Goal: Transaction & Acquisition: Purchase product/service

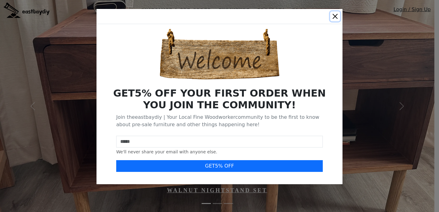
click at [336, 15] on button "Close" at bounding box center [335, 16] width 10 height 10
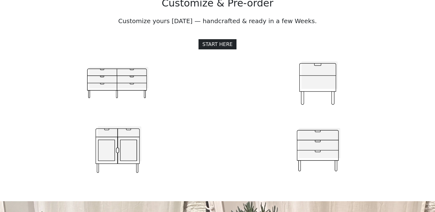
scroll to position [644, 0]
click at [114, 84] on img at bounding box center [118, 83] width 62 height 60
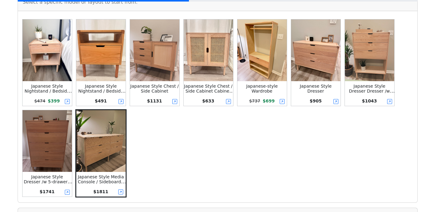
scroll to position [159, 0]
click at [114, 146] on img at bounding box center [100, 141] width 49 height 62
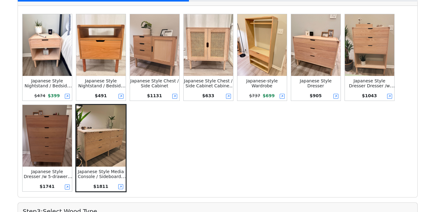
scroll to position [164, 0]
click at [322, 47] on img at bounding box center [315, 45] width 49 height 62
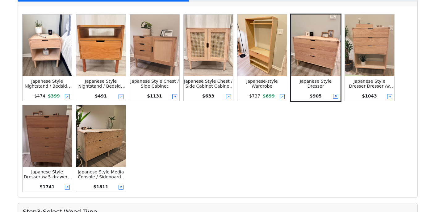
click at [317, 55] on img at bounding box center [315, 45] width 49 height 62
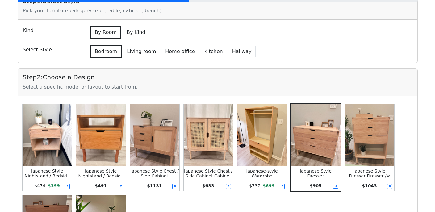
scroll to position [53, 0]
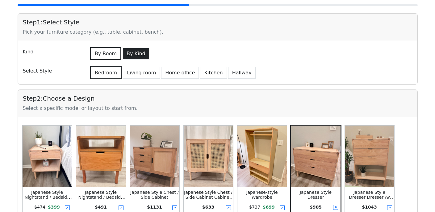
click at [139, 55] on button "By Kind" at bounding box center [135, 54] width 27 height 12
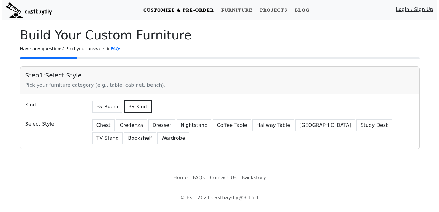
scroll to position [0, 0]
click at [159, 126] on button "Dresser" at bounding box center [161, 125] width 27 height 12
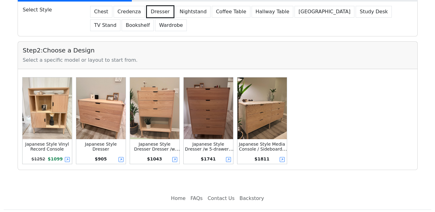
scroll to position [118, 0]
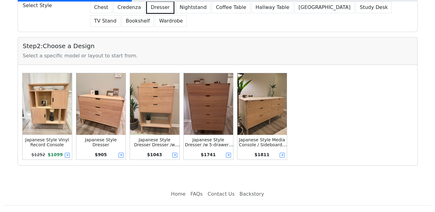
click at [100, 101] on img at bounding box center [100, 104] width 49 height 62
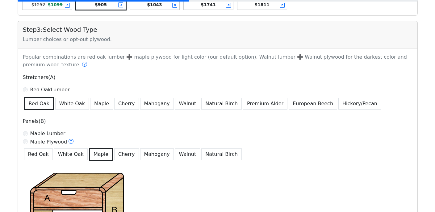
scroll to position [290, 0]
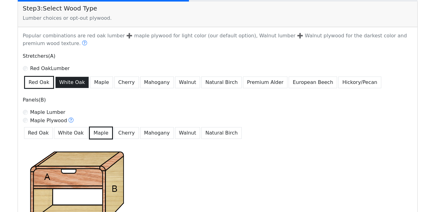
click at [80, 81] on button "White Oak" at bounding box center [72, 82] width 34 height 12
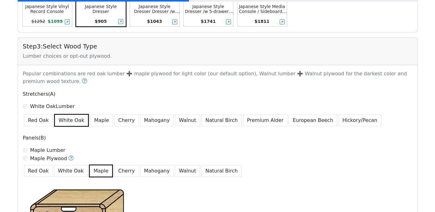
scroll to position [254, 0]
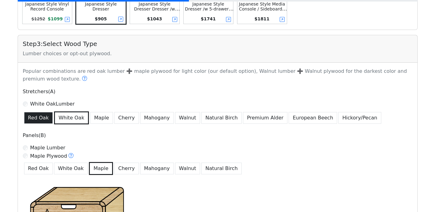
click at [43, 117] on button "Red Oak" at bounding box center [38, 118] width 29 height 12
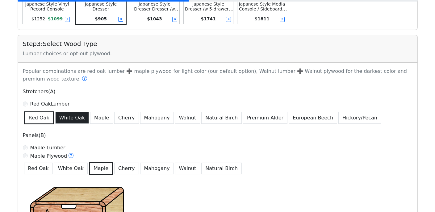
click at [64, 117] on button "White Oak" at bounding box center [72, 118] width 34 height 12
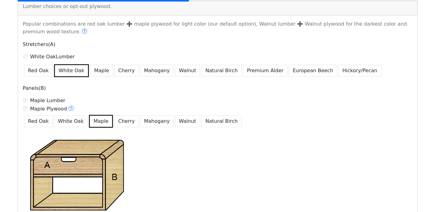
scroll to position [304, 0]
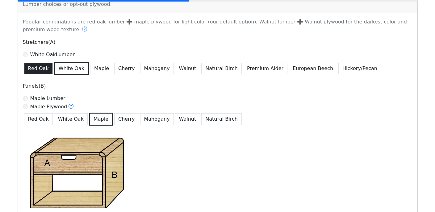
click at [39, 74] on button "Red Oak" at bounding box center [38, 69] width 29 height 12
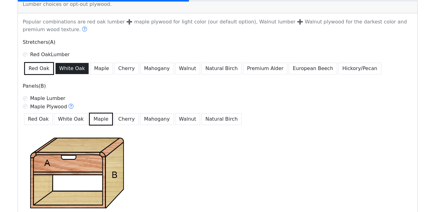
click at [60, 71] on button "White Oak" at bounding box center [72, 69] width 34 height 12
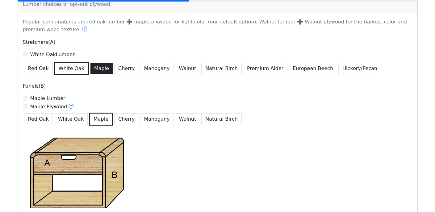
click at [95, 68] on button "Maple" at bounding box center [101, 69] width 23 height 12
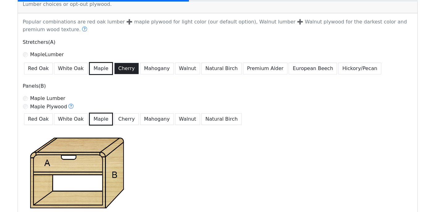
click at [118, 73] on button "Cherry" at bounding box center [126, 69] width 25 height 12
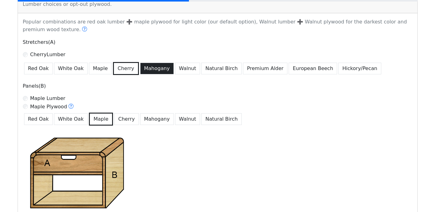
click at [147, 71] on button "Mahogany" at bounding box center [157, 69] width 34 height 12
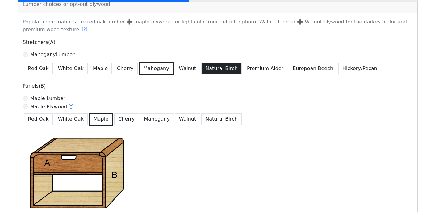
click at [201, 69] on button "Natural Birch" at bounding box center [221, 69] width 40 height 12
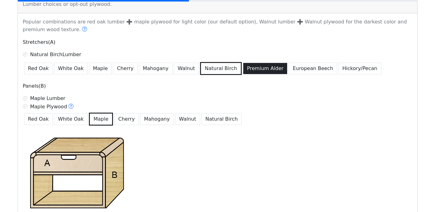
click at [243, 68] on button "Premium Alder" at bounding box center [265, 69] width 44 height 12
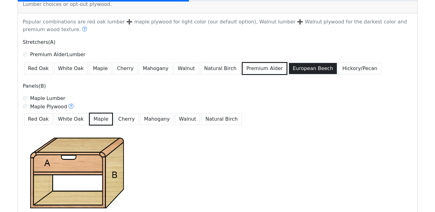
click at [288, 69] on button "European Beech" at bounding box center [312, 69] width 48 height 12
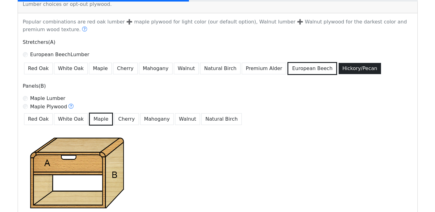
click at [338, 70] on button "Hickory/Pecan" at bounding box center [359, 69] width 43 height 12
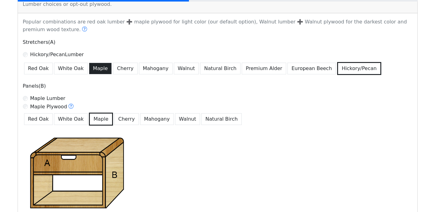
click at [95, 65] on button "Maple" at bounding box center [100, 69] width 23 height 12
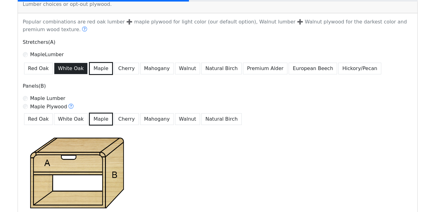
click at [69, 69] on button "White Oak" at bounding box center [71, 69] width 34 height 12
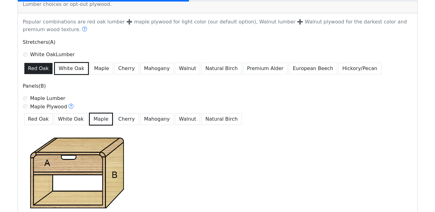
click at [42, 68] on button "Red Oak" at bounding box center [38, 69] width 29 height 12
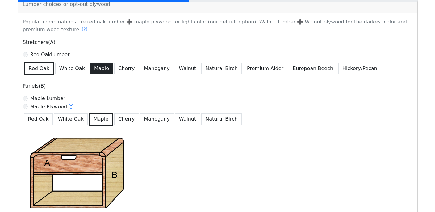
click at [90, 69] on button "Maple" at bounding box center [101, 69] width 23 height 12
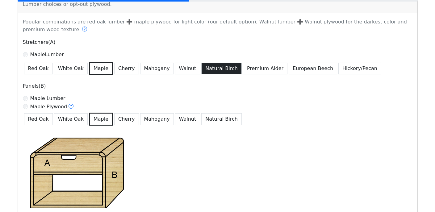
click at [201, 68] on button "Natural Birch" at bounding box center [221, 69] width 40 height 12
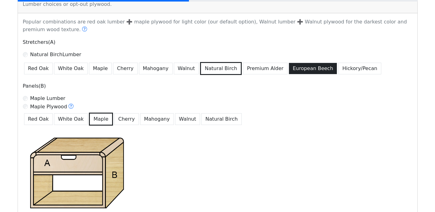
click at [305, 70] on button "European Beech" at bounding box center [312, 69] width 48 height 12
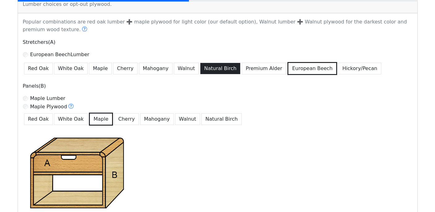
click at [221, 68] on button "Natural Birch" at bounding box center [220, 69] width 40 height 12
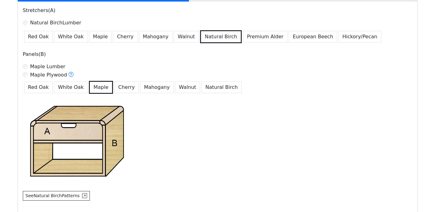
scroll to position [336, 0]
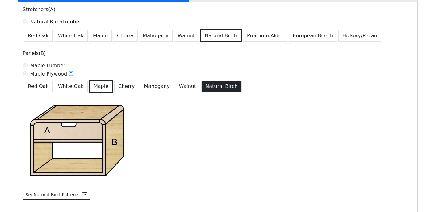
click at [202, 87] on button "Natural Birch" at bounding box center [221, 87] width 40 height 12
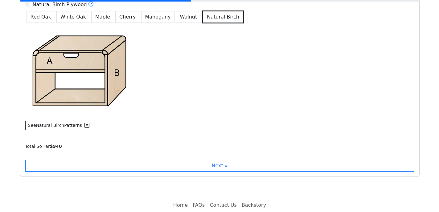
scroll to position [406, 0]
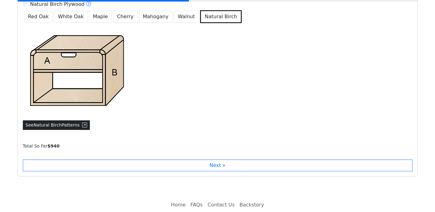
click at [76, 126] on button "See Natural Birch Patterns" at bounding box center [56, 125] width 67 height 10
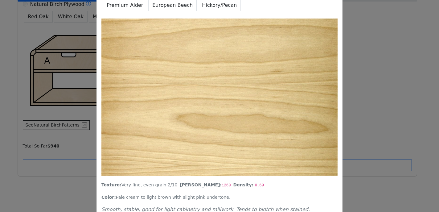
scroll to position [0, 0]
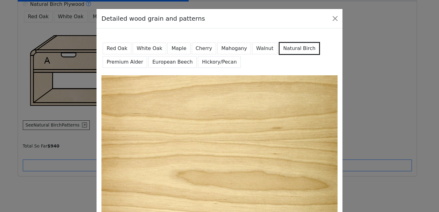
click at [115, 50] on button "Red Oak" at bounding box center [117, 49] width 29 height 12
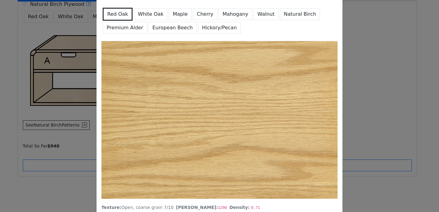
click at [140, 13] on button "White Oak" at bounding box center [151, 14] width 34 height 12
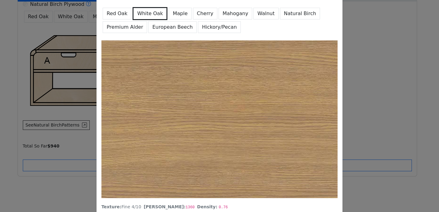
click at [177, 12] on button "Maple" at bounding box center [180, 14] width 23 height 12
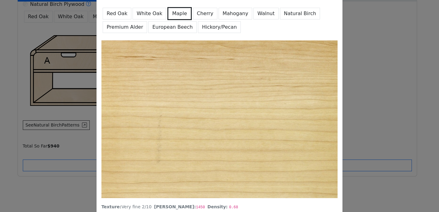
click at [198, 12] on button "Cherry" at bounding box center [205, 14] width 25 height 12
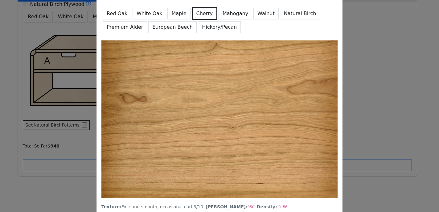
click at [221, 14] on button "Mahogany" at bounding box center [236, 14] width 34 height 12
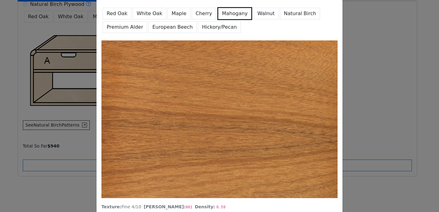
click at [254, 13] on button "Walnut" at bounding box center [266, 14] width 25 height 12
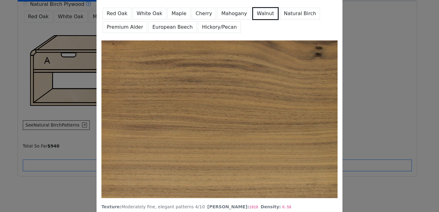
click at [281, 16] on button "Natural Birch" at bounding box center [300, 14] width 40 height 12
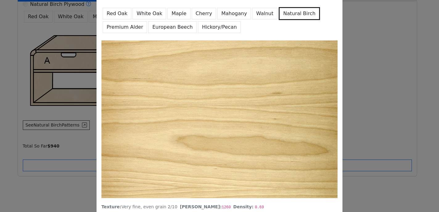
click at [125, 26] on button "Premium Alder" at bounding box center [125, 27] width 44 height 12
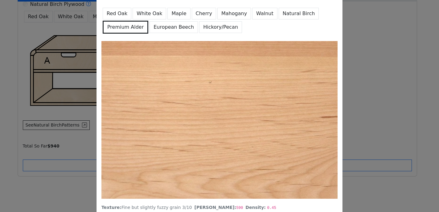
click at [157, 24] on button "European Beech" at bounding box center [174, 27] width 48 height 12
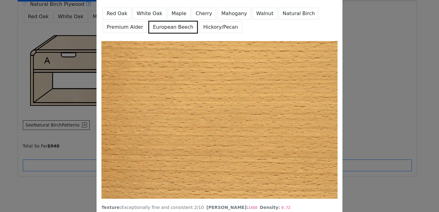
click at [204, 25] on button "Hickory/Pecan" at bounding box center [220, 27] width 43 height 12
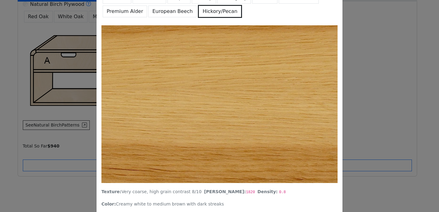
scroll to position [51, 0]
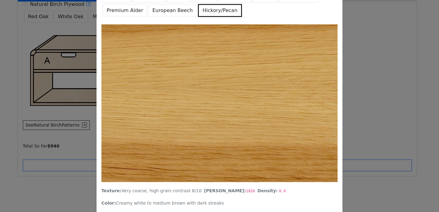
click at [175, 11] on button "European Beech" at bounding box center [172, 11] width 48 height 12
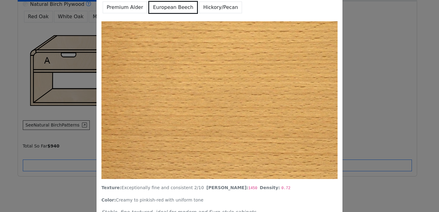
scroll to position [52, 0]
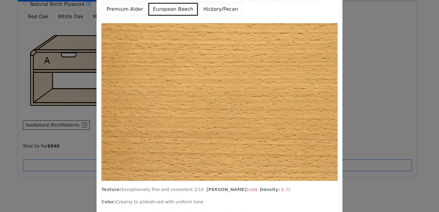
click at [125, 9] on button "Premium Alder" at bounding box center [125, 9] width 44 height 12
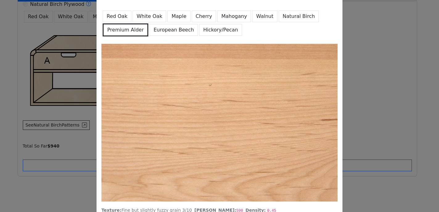
scroll to position [32, 0]
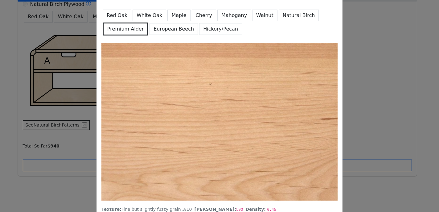
click at [287, 11] on button "Natural Birch" at bounding box center [299, 16] width 40 height 12
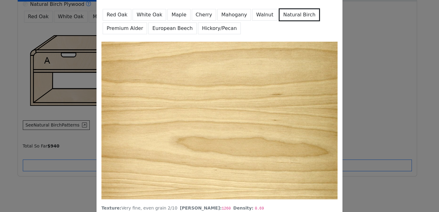
scroll to position [31, 0]
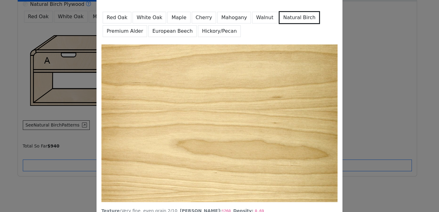
click at [255, 21] on button "Walnut" at bounding box center [264, 18] width 25 height 12
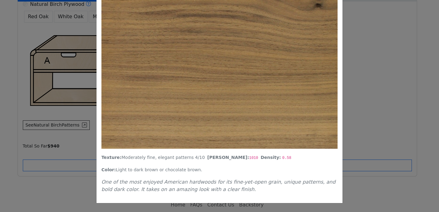
scroll to position [0, 0]
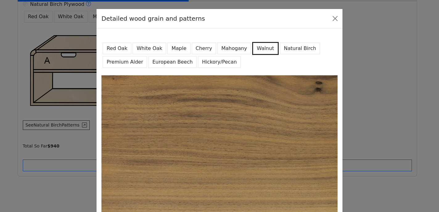
click at [234, 53] on button "Mahogany" at bounding box center [234, 49] width 34 height 12
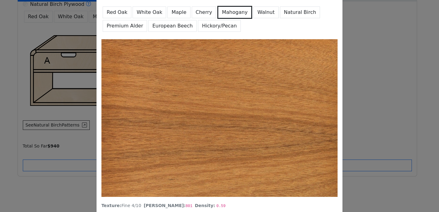
scroll to position [37, 0]
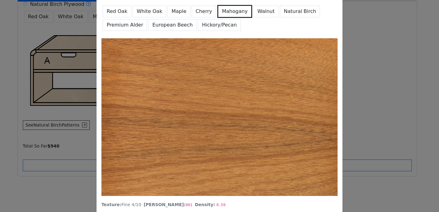
click at [201, 12] on button "Cherry" at bounding box center [204, 12] width 25 height 12
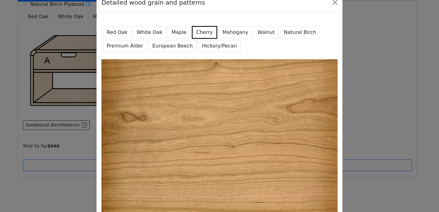
scroll to position [17, 0]
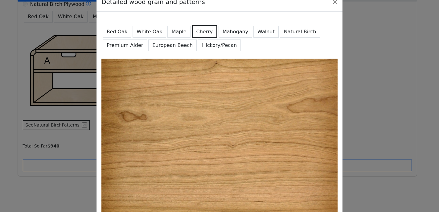
click at [180, 35] on button "Maple" at bounding box center [178, 32] width 23 height 12
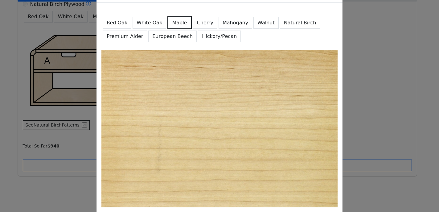
scroll to position [24, 0]
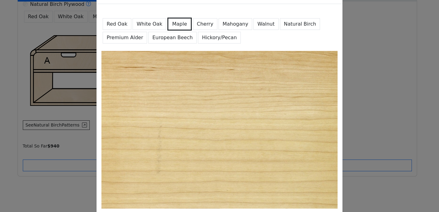
click at [151, 24] on button "White Oak" at bounding box center [150, 24] width 34 height 12
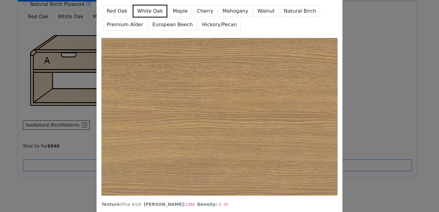
scroll to position [0, 0]
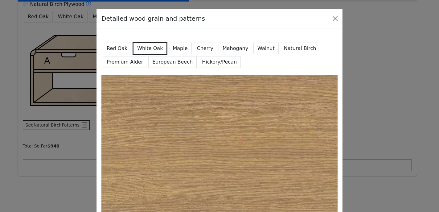
click at [116, 47] on button "Red Oak" at bounding box center [117, 49] width 29 height 12
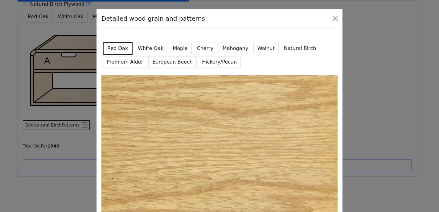
click at [177, 49] on button "Maple" at bounding box center [180, 49] width 23 height 12
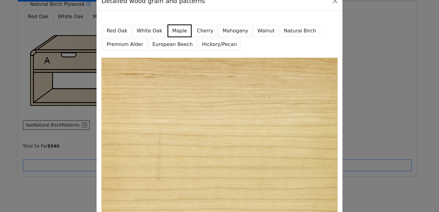
scroll to position [18, 0]
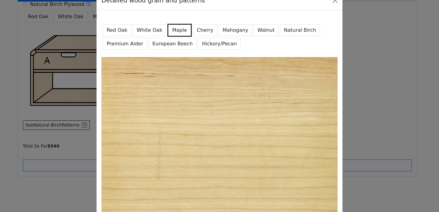
click at [256, 28] on button "Walnut" at bounding box center [266, 30] width 25 height 12
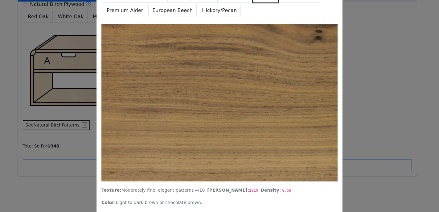
scroll to position [30, 0]
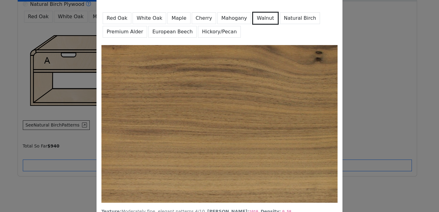
click at [288, 19] on button "Natural Birch" at bounding box center [300, 18] width 40 height 12
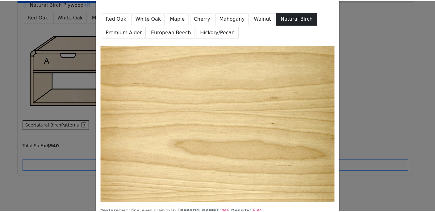
scroll to position [0, 0]
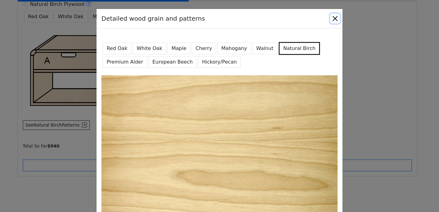
click at [332, 18] on button "Close" at bounding box center [335, 19] width 10 height 10
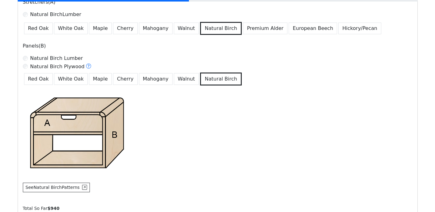
scroll to position [342, 0]
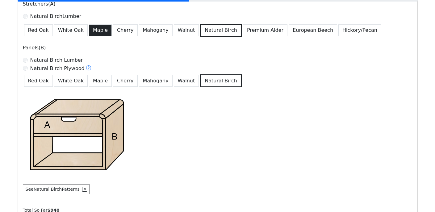
click at [97, 25] on button "Maple" at bounding box center [100, 30] width 23 height 12
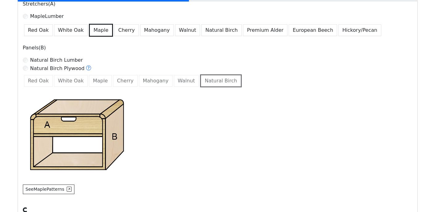
click at [96, 68] on div "Natural Birch Plywood" at bounding box center [217, 68] width 389 height 8
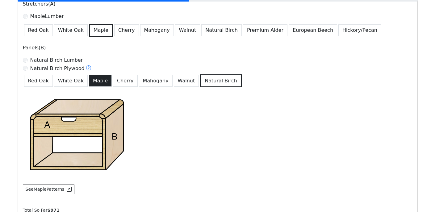
click at [97, 79] on button "Maple" at bounding box center [100, 81] width 23 height 12
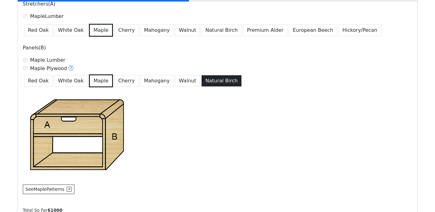
click at [203, 79] on button "Natural Birch" at bounding box center [221, 81] width 40 height 12
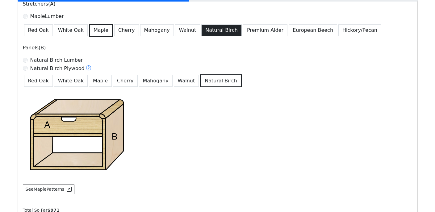
click at [223, 31] on button "Natural Birch" at bounding box center [221, 30] width 40 height 12
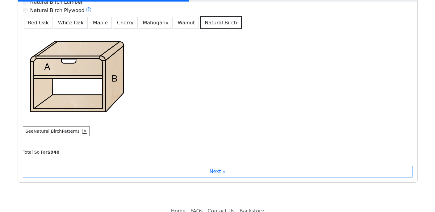
scroll to position [401, 0]
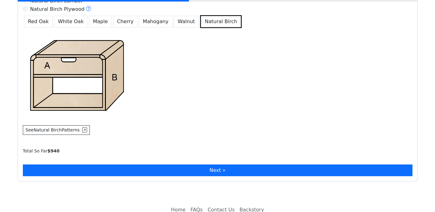
click at [226, 175] on button "Next »" at bounding box center [217, 170] width 389 height 12
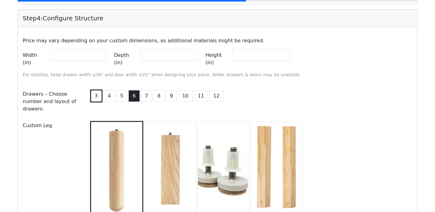
scroll to position [559, 0]
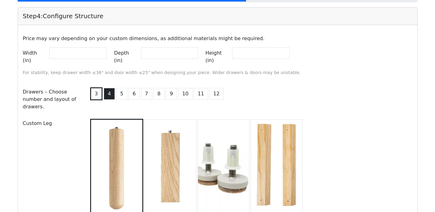
click at [108, 88] on button "4" at bounding box center [109, 94] width 11 height 12
click at [98, 89] on button "3" at bounding box center [95, 94] width 11 height 12
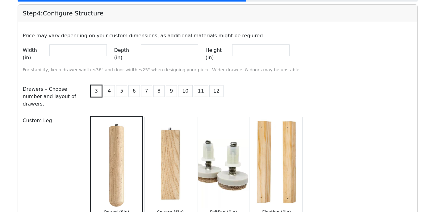
scroll to position [555, 0]
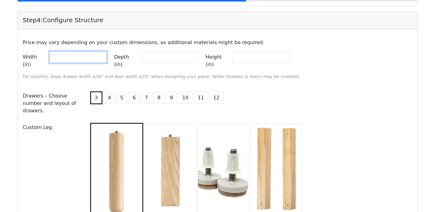
click at [95, 60] on input "**" at bounding box center [77, 57] width 57 height 12
click at [132, 74] on small "For stability, keep drawer width ≤36" and door width ≤25" when designing your p…" at bounding box center [162, 76] width 278 height 5
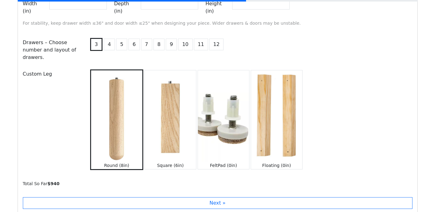
scroll to position [607, 0]
click at [109, 40] on button "4" at bounding box center [109, 45] width 11 height 12
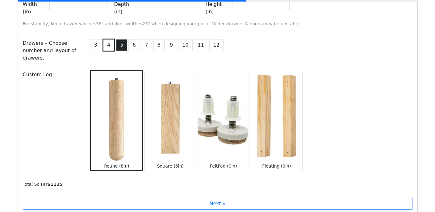
click at [121, 39] on button "5" at bounding box center [121, 45] width 11 height 12
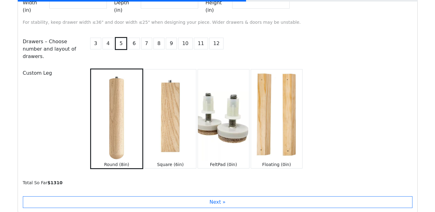
scroll to position [598, 0]
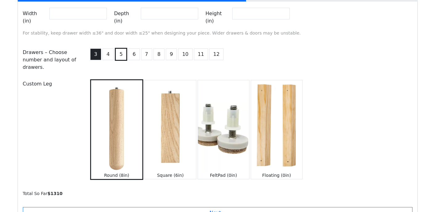
click at [100, 48] on button "3" at bounding box center [95, 54] width 11 height 12
click at [109, 48] on button "4" at bounding box center [109, 54] width 11 height 12
click at [118, 48] on button "5" at bounding box center [121, 54] width 11 height 12
click at [116, 198] on div "Step 4 : Configure Structure Price may vary depending on your custom dimensions…" at bounding box center [218, 96] width 400 height 256
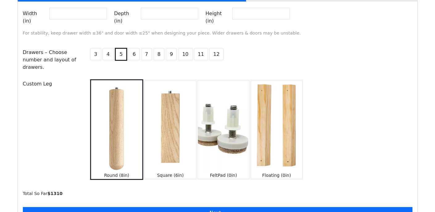
click at [116, 207] on button "Next »" at bounding box center [217, 213] width 389 height 12
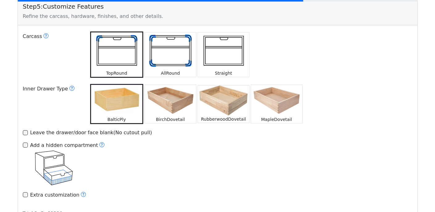
scroll to position [809, 0]
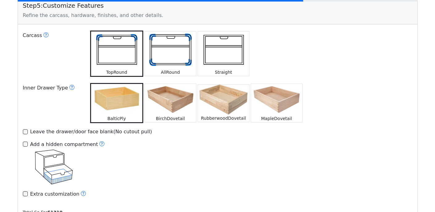
click at [165, 58] on img at bounding box center [170, 49] width 51 height 37
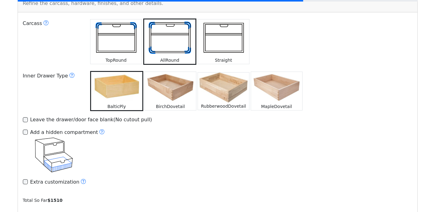
scroll to position [825, 0]
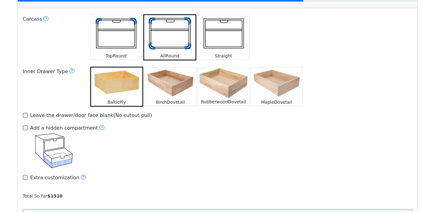
click at [169, 84] on img at bounding box center [170, 83] width 51 height 31
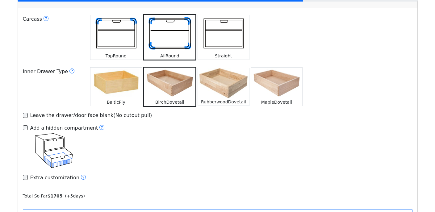
click at [133, 79] on img at bounding box center [115, 83] width 51 height 31
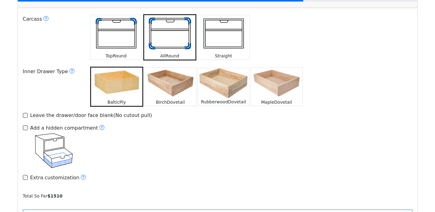
click at [178, 81] on img at bounding box center [170, 83] width 51 height 31
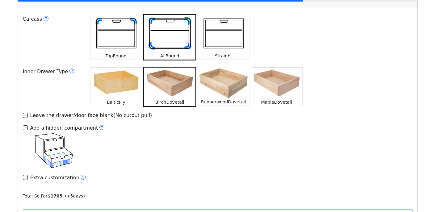
click at [213, 81] on img at bounding box center [223, 83] width 51 height 30
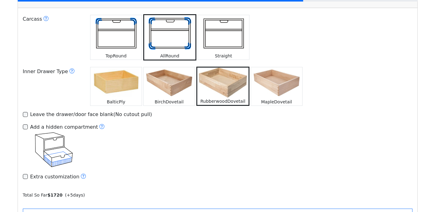
click at [268, 82] on img at bounding box center [276, 82] width 51 height 31
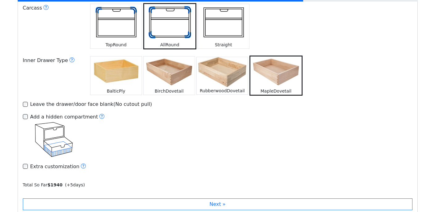
scroll to position [890, 0]
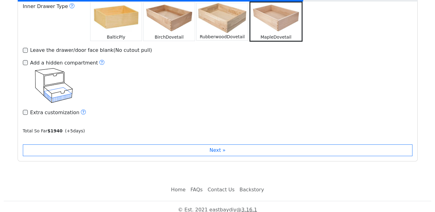
click at [131, 21] on img at bounding box center [115, 17] width 51 height 31
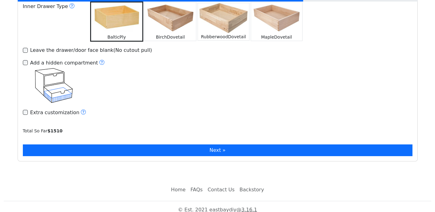
click at [164, 144] on button "Next »" at bounding box center [217, 150] width 389 height 12
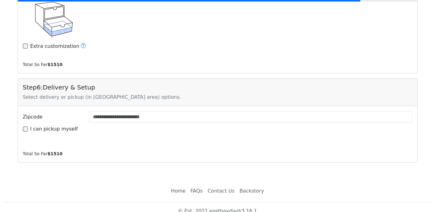
scroll to position [958, 0]
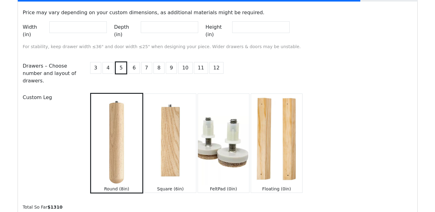
click at [167, 128] on img at bounding box center [170, 139] width 51 height 91
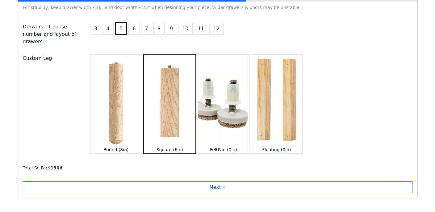
scroll to position [627, 0]
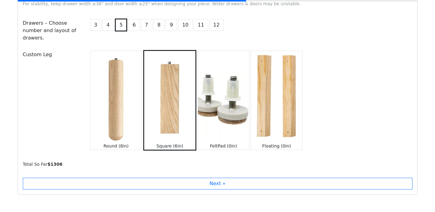
click at [113, 104] on img at bounding box center [115, 96] width 51 height 91
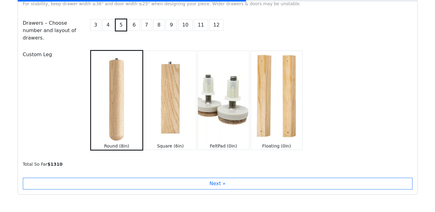
click at [152, 100] on img at bounding box center [170, 96] width 51 height 91
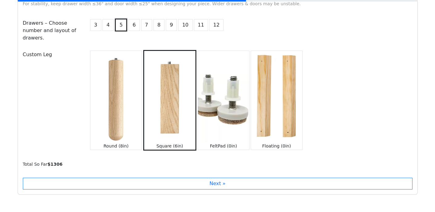
click at [234, 100] on img at bounding box center [223, 96] width 51 height 91
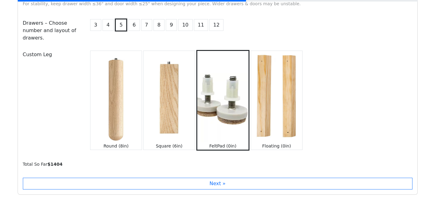
click at [280, 94] on img at bounding box center [276, 96] width 51 height 91
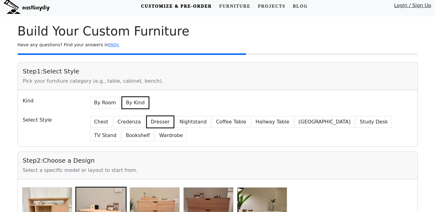
scroll to position [0, 0]
